Goal: Task Accomplishment & Management: Use online tool/utility

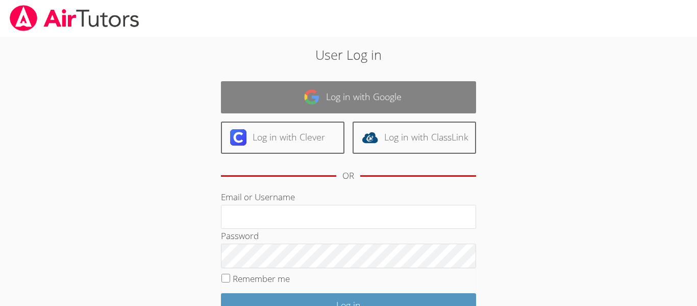
click at [331, 89] on link "Log in with Google" at bounding box center [348, 97] width 255 height 32
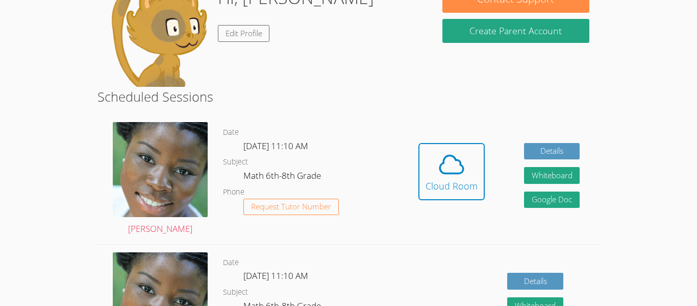
scroll to position [116, 0]
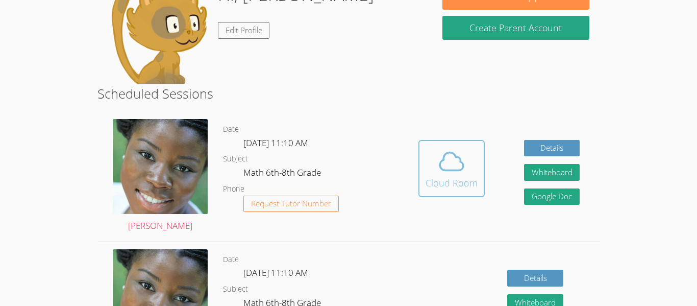
click at [440, 176] on div "Cloud Room" at bounding box center [452, 183] width 52 height 14
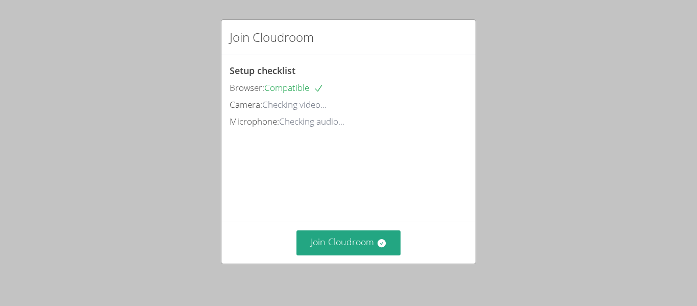
click at [333, 255] on div "Join Cloudroom" at bounding box center [349, 242] width 238 height 25
click at [329, 244] on button "Join Cloudroom" at bounding box center [349, 242] width 105 height 25
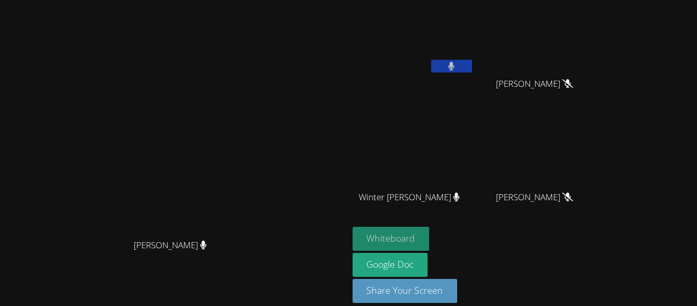
click at [430, 242] on button "Whiteboard" at bounding box center [391, 239] width 77 height 24
click at [472, 70] on button at bounding box center [451, 66] width 41 height 13
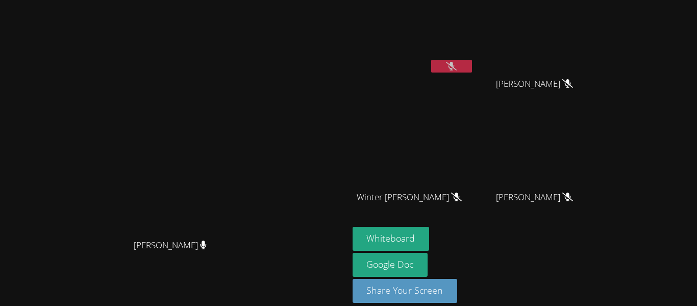
click at [472, 63] on button at bounding box center [451, 66] width 41 height 13
click at [457, 65] on icon at bounding box center [451, 66] width 11 height 9
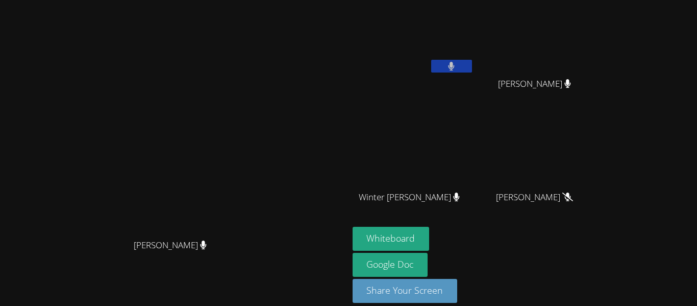
click at [455, 65] on icon at bounding box center [452, 66] width 6 height 9
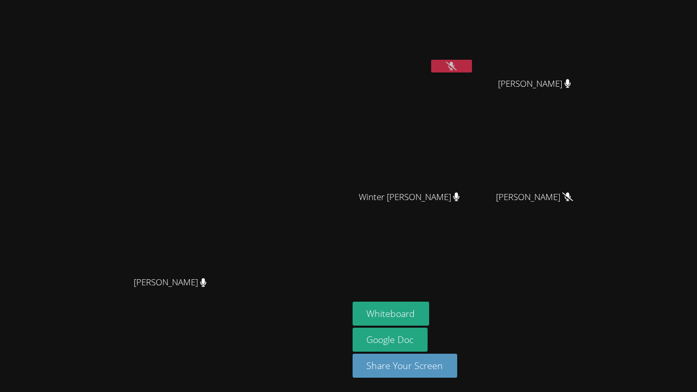
click at [457, 64] on icon at bounding box center [451, 66] width 11 height 9
click at [472, 62] on button at bounding box center [451, 66] width 41 height 13
click at [457, 64] on icon at bounding box center [451, 66] width 11 height 9
click at [472, 64] on button at bounding box center [451, 66] width 41 height 13
click at [457, 64] on icon at bounding box center [451, 66] width 11 height 9
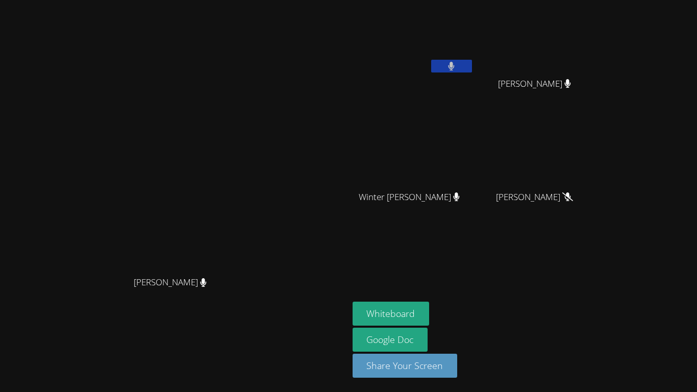
click at [472, 65] on button at bounding box center [451, 66] width 41 height 13
click at [457, 69] on icon at bounding box center [451, 66] width 11 height 9
click at [472, 70] on button at bounding box center [451, 66] width 41 height 13
click at [457, 69] on icon at bounding box center [451, 66] width 11 height 9
click at [472, 61] on button at bounding box center [451, 66] width 41 height 13
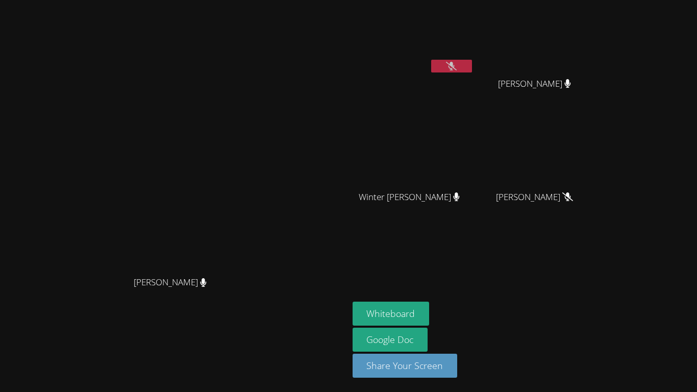
click at [457, 69] on icon at bounding box center [451, 66] width 11 height 9
click at [474, 212] on div "Winter Montgomery" at bounding box center [414, 206] width 122 height 41
click at [472, 71] on button at bounding box center [451, 66] width 41 height 13
click at [564, 305] on div "Whiteboard Google Doc Share Your Screen" at bounding box center [476, 344] width 247 height 84
click at [457, 62] on icon at bounding box center [451, 66] width 11 height 9
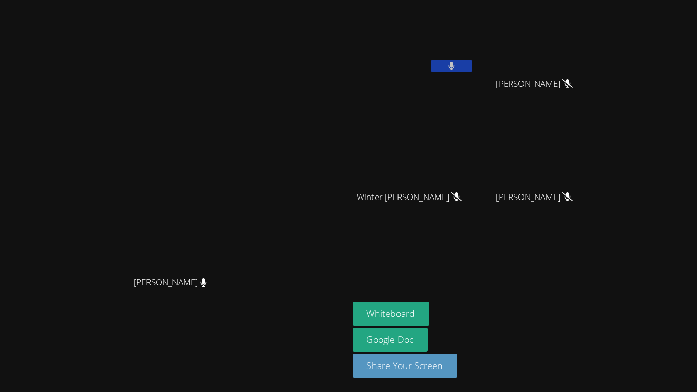
click at [472, 60] on button at bounding box center [451, 66] width 41 height 13
click at [259, 0] on main "Mykia Richards Mykia Richards" at bounding box center [174, 196] width 349 height 392
click at [457, 69] on icon at bounding box center [451, 66] width 11 height 9
click at [455, 62] on icon at bounding box center [451, 66] width 7 height 9
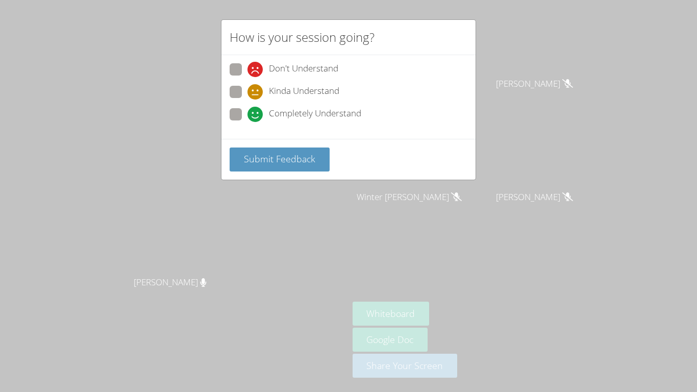
click at [339, 116] on span "Completely Understand" at bounding box center [315, 114] width 92 height 15
click at [256, 116] on input "Completely Understand" at bounding box center [252, 112] width 9 height 9
radio input "true"
click at [305, 159] on span "Submit Feedback" at bounding box center [279, 159] width 71 height 12
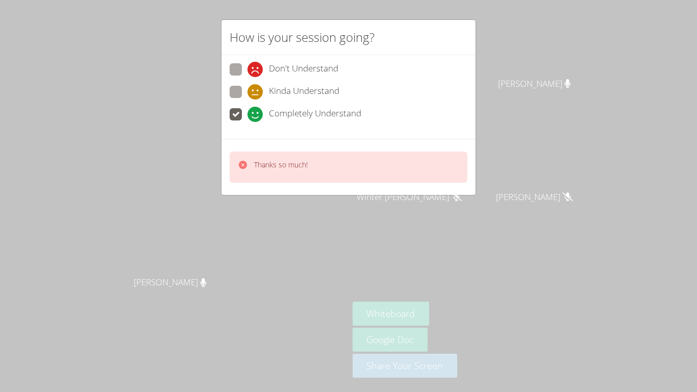
click at [541, 86] on div "How is your session going? Don't Understand Kinda Understand Completely Underst…" at bounding box center [348, 196] width 697 height 392
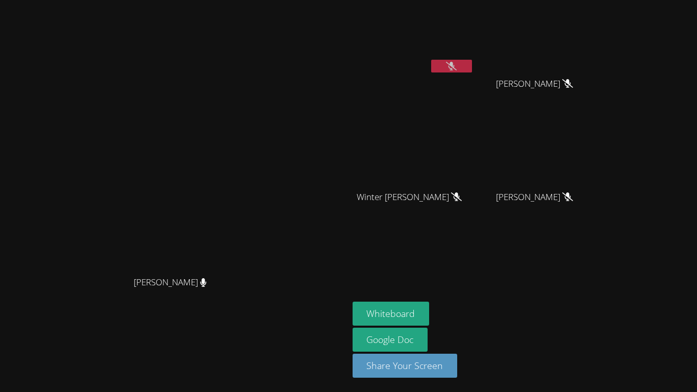
click at [457, 70] on icon at bounding box center [451, 66] width 11 height 9
click at [472, 70] on button at bounding box center [451, 66] width 41 height 13
